Goal: Transaction & Acquisition: Purchase product/service

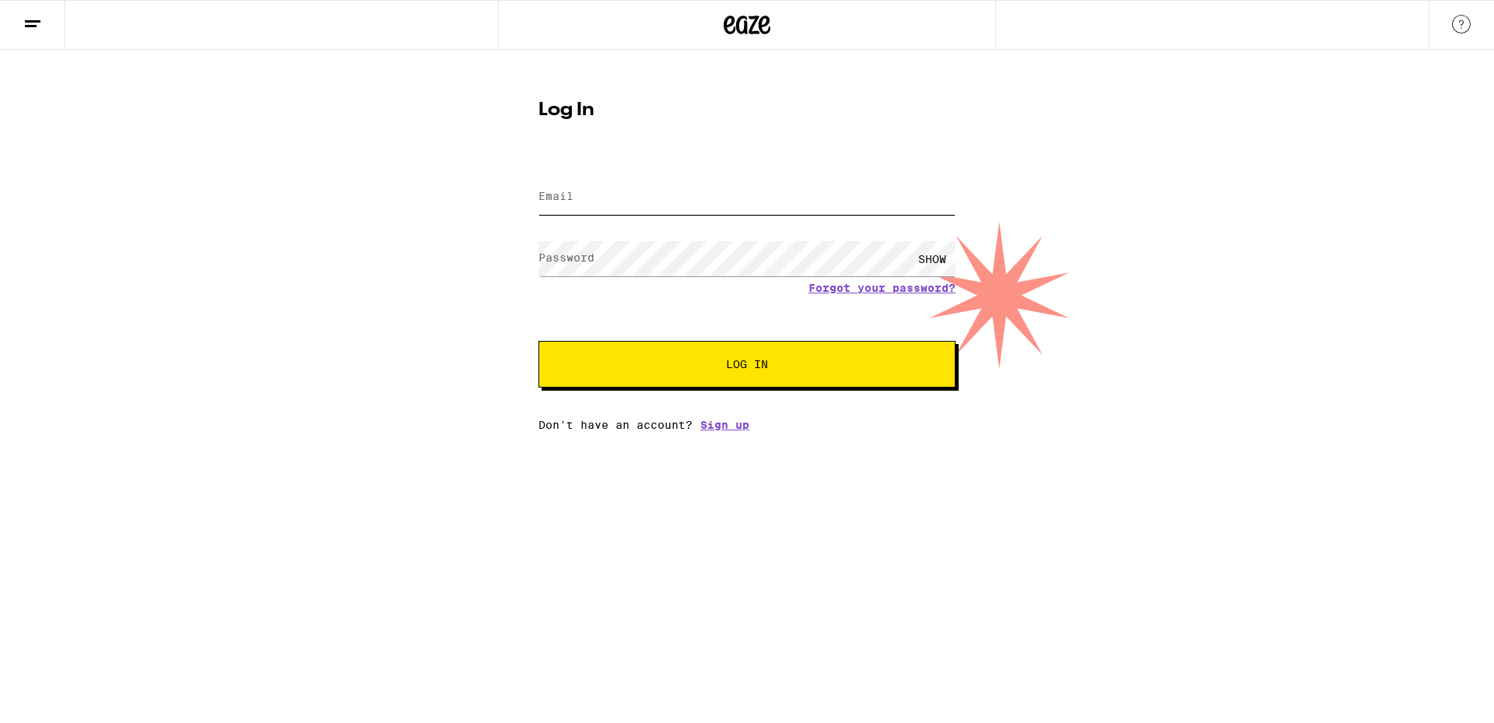
type input "[EMAIL_ADDRESS][DOMAIN_NAME]"
click at [738, 370] on span "Log In" at bounding box center [747, 364] width 42 height 11
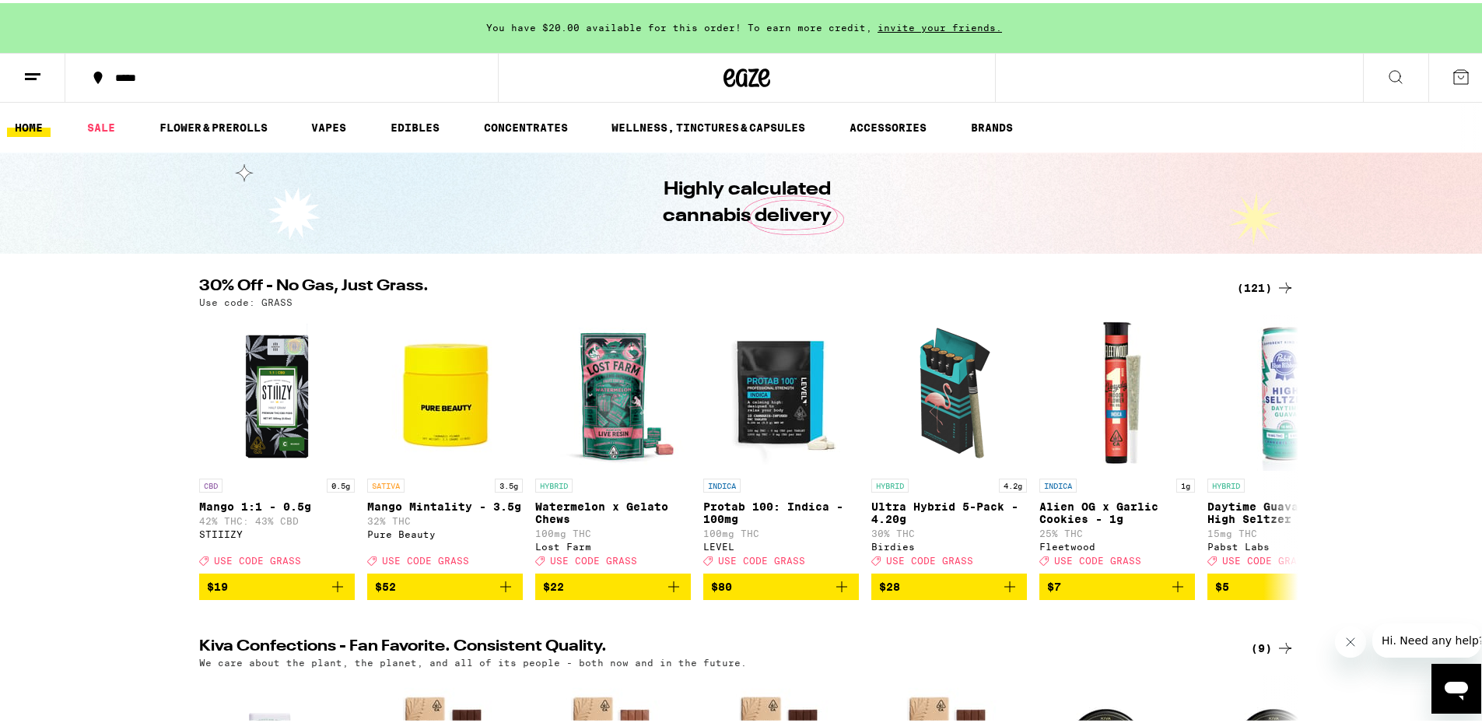
click at [1251, 282] on div "(121)" at bounding box center [1266, 284] width 58 height 19
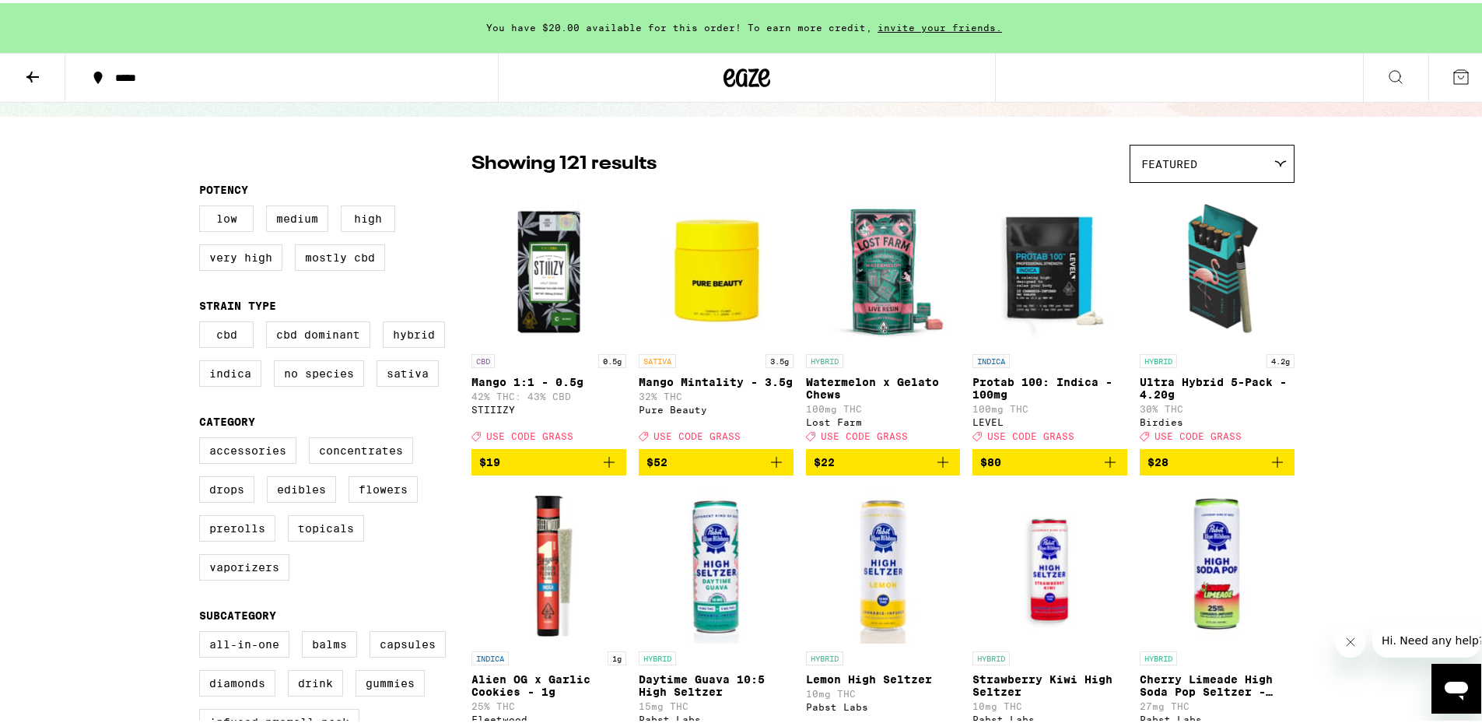
scroll to position [103, 0]
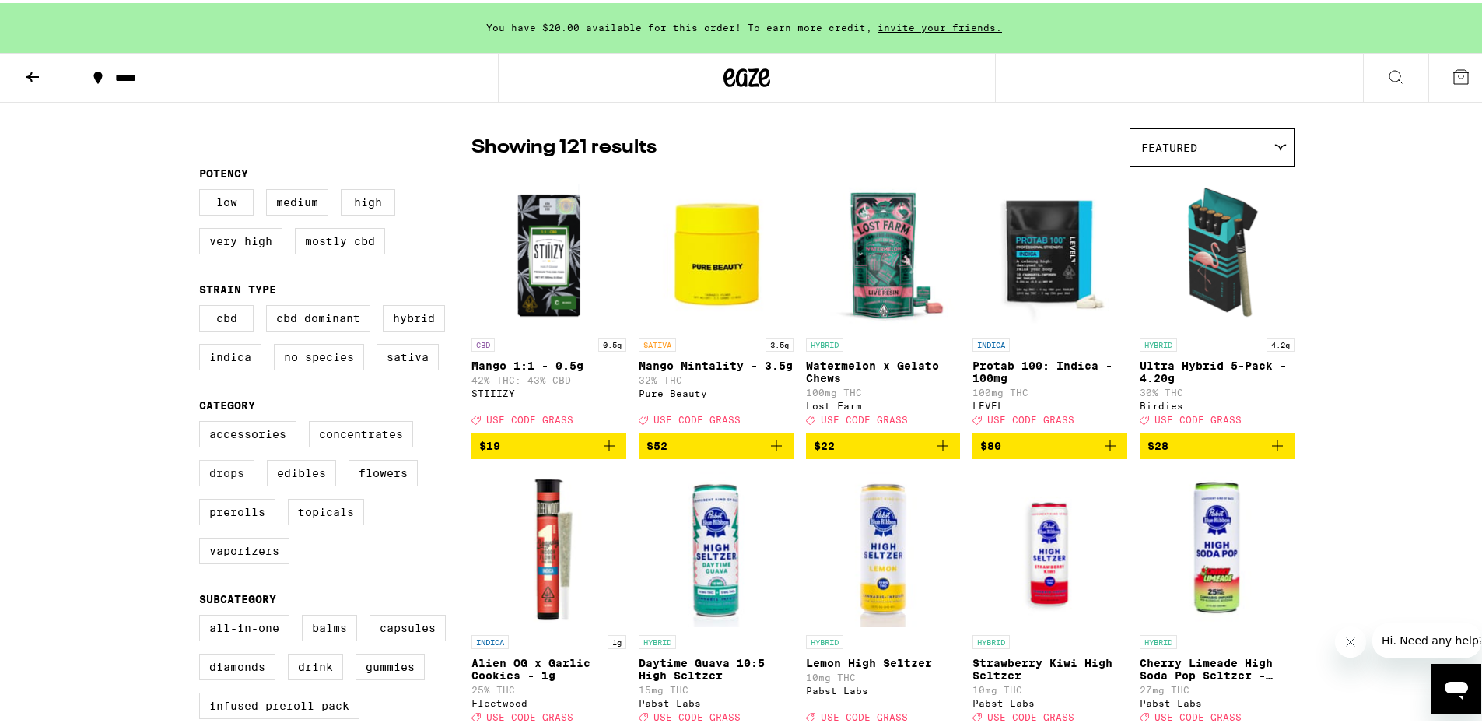
click at [307, 483] on label "Edibles" at bounding box center [301, 470] width 69 height 26
click at [203, 421] on input "Edibles" at bounding box center [202, 420] width 1 height 1
checkbox input "true"
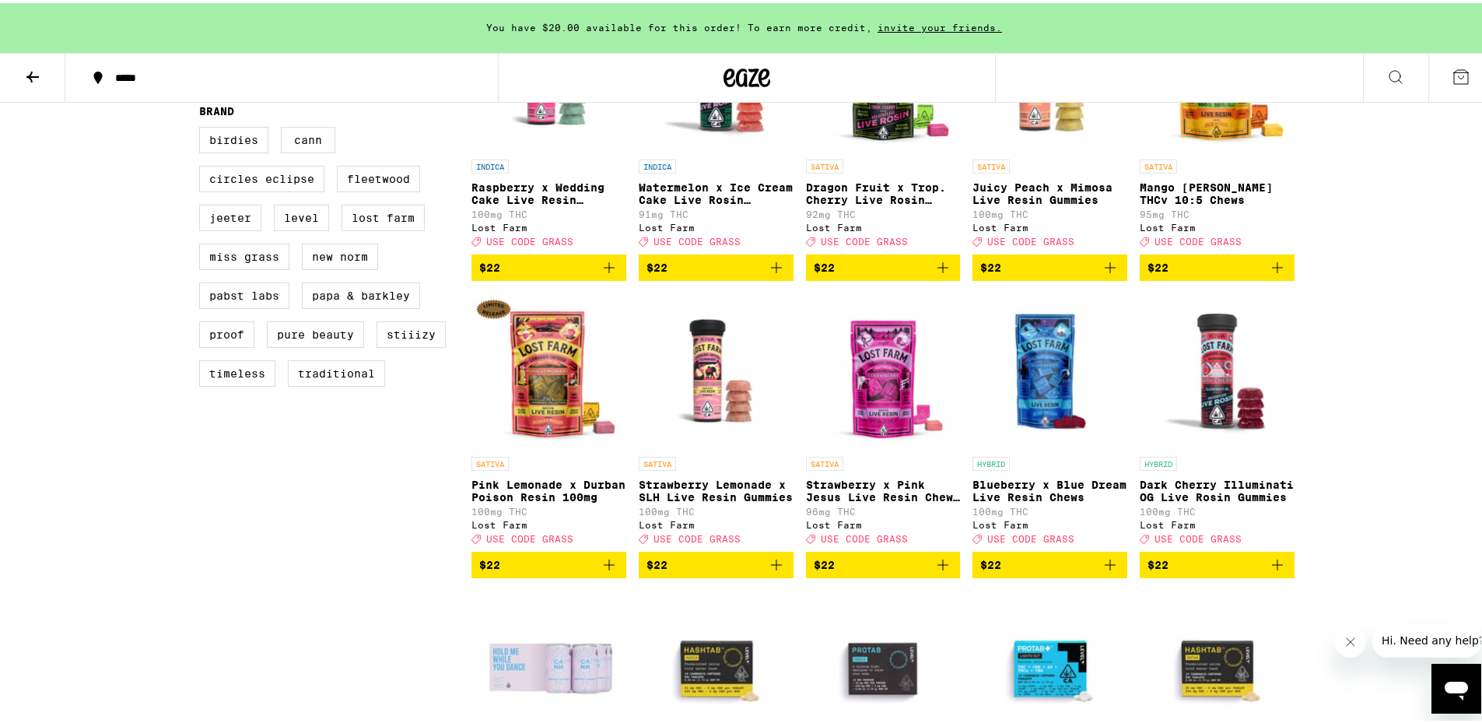
scroll to position [1141, 0]
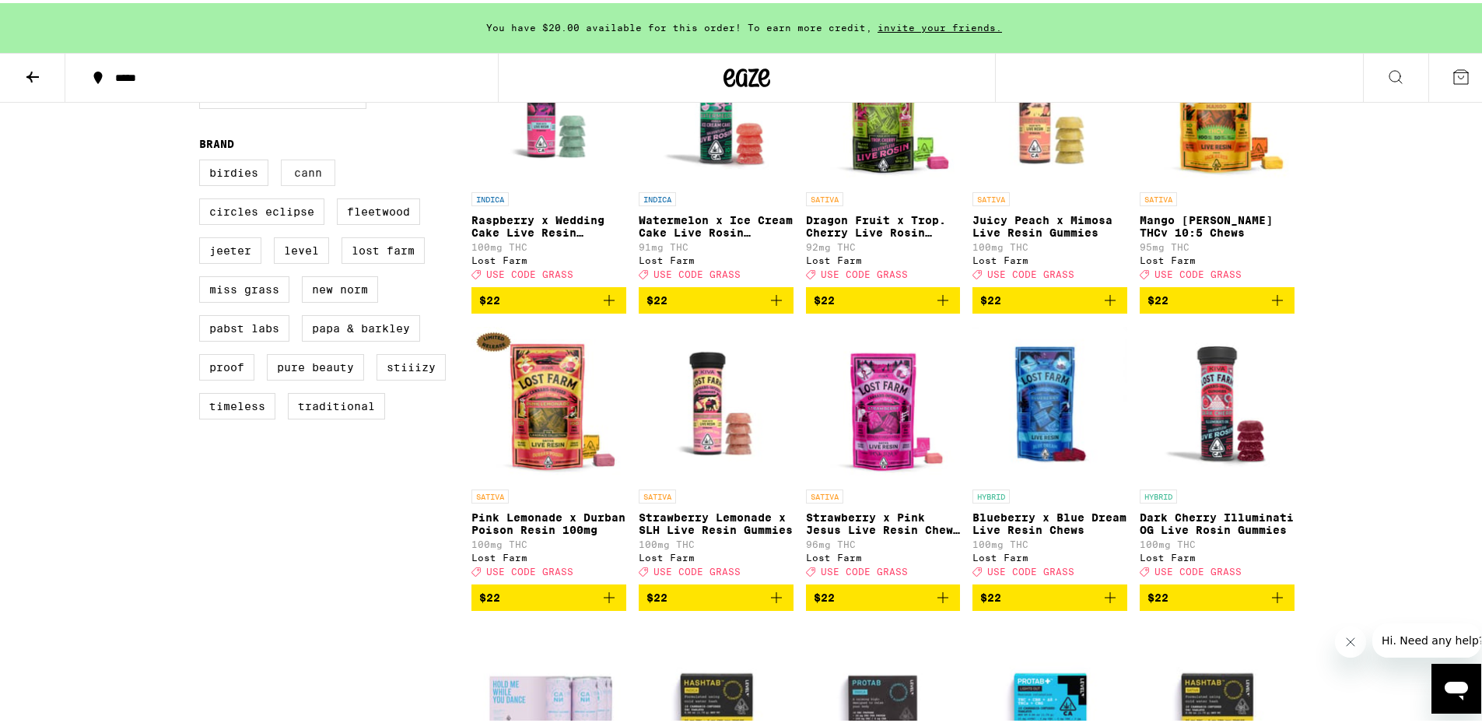
click at [314, 183] on label "Cann" at bounding box center [308, 169] width 54 height 26
click at [203, 160] on input "Cann" at bounding box center [202, 159] width 1 height 1
checkbox input "true"
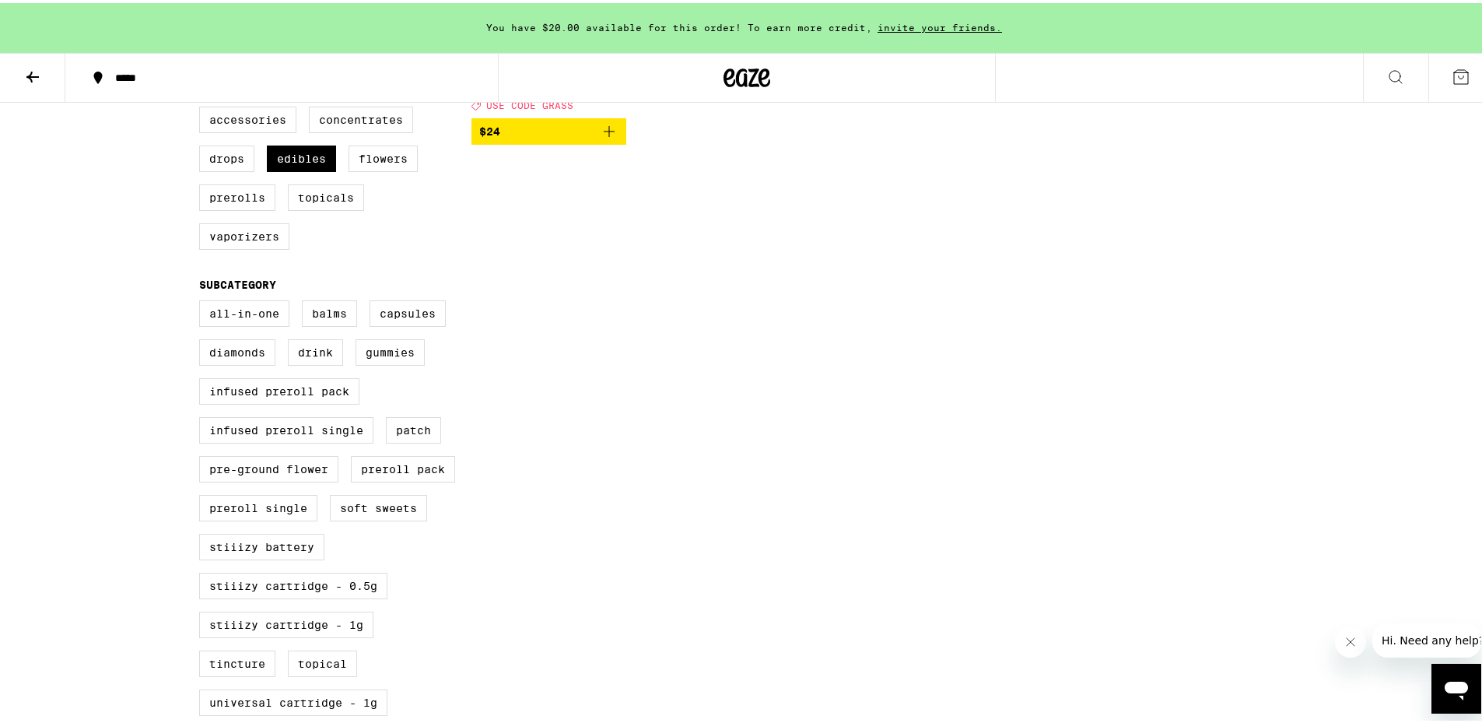
scroll to position [103, 0]
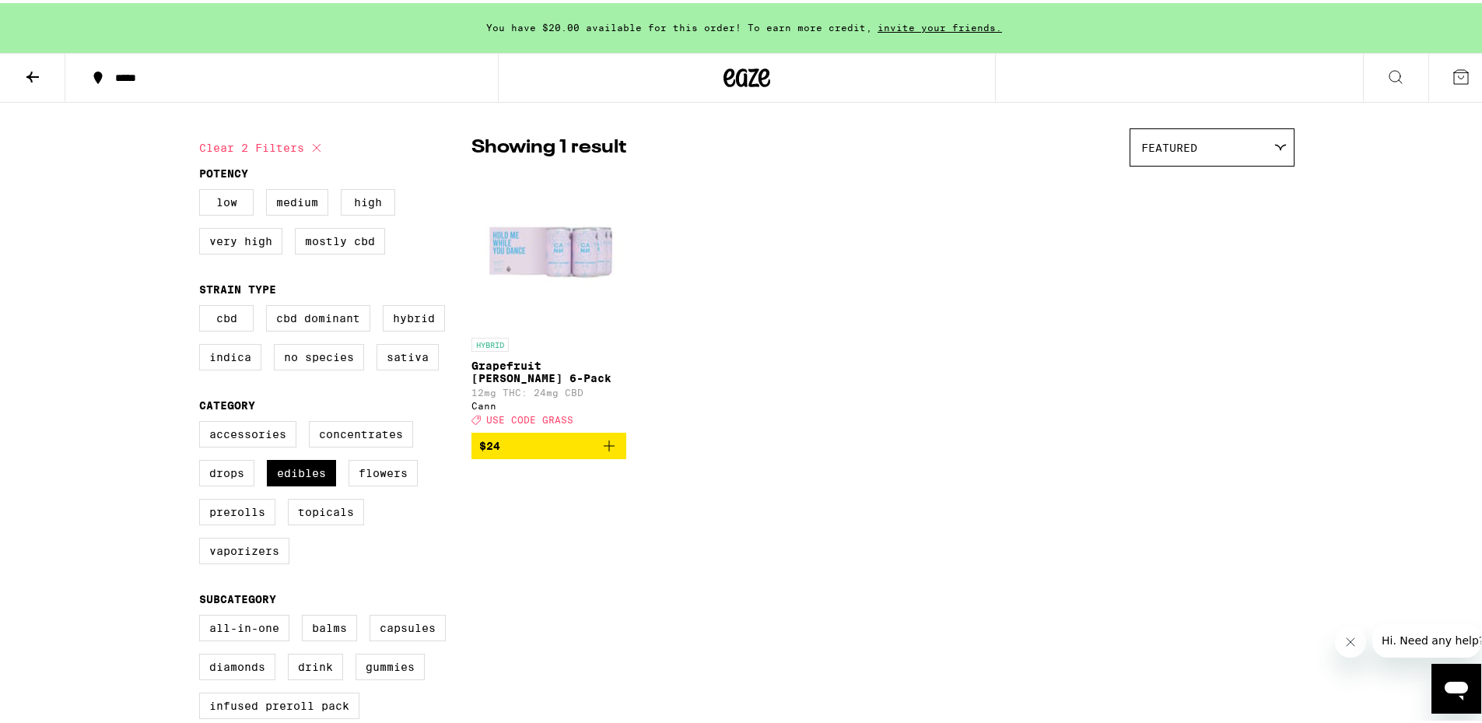
click at [313, 144] on icon at bounding box center [317, 145] width 8 height 8
checkbox input "false"
